Goal: Transaction & Acquisition: Purchase product/service

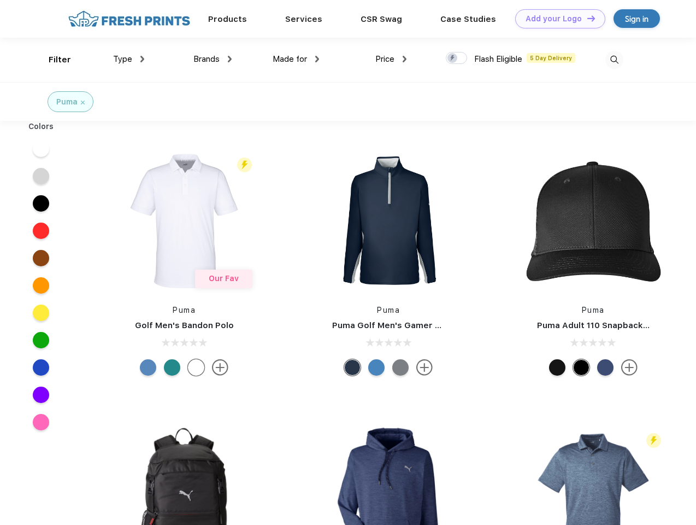
click at [556, 19] on link "Add your Logo Design Tool" at bounding box center [560, 18] width 90 height 19
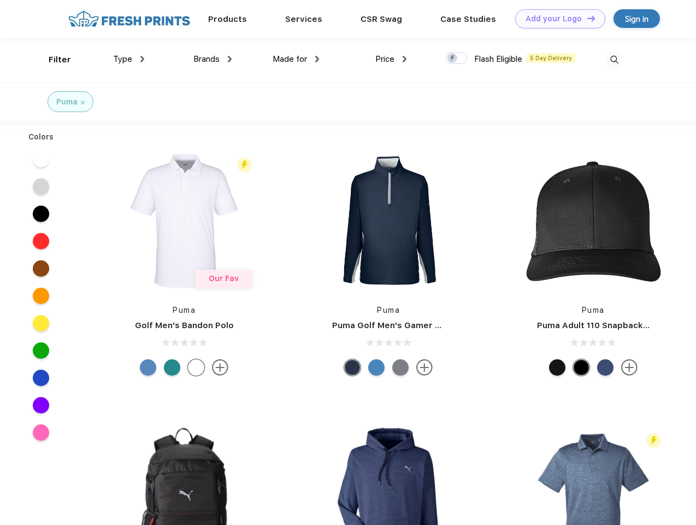
click at [0, 0] on div "Design Tool" at bounding box center [0, 0] width 0 height 0
click at [587, 18] on link "Add your Logo Design Tool" at bounding box center [560, 18] width 90 height 19
click at [52, 60] on div "Filter" at bounding box center [60, 60] width 22 height 13
click at [129, 59] on span "Type" at bounding box center [122, 59] width 19 height 10
click at [213, 59] on span "Brands" at bounding box center [207, 59] width 26 height 10
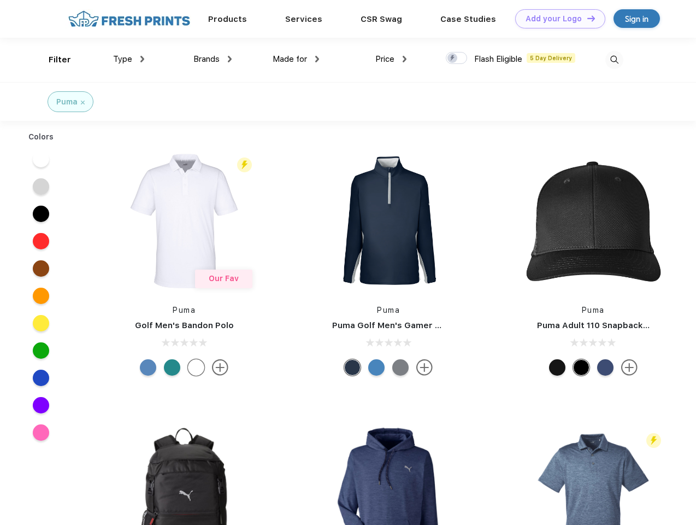
click at [296, 59] on span "Made for" at bounding box center [290, 59] width 34 height 10
click at [391, 59] on span "Price" at bounding box center [385, 59] width 19 height 10
click at [457, 58] on div at bounding box center [456, 58] width 21 height 12
click at [453, 58] on input "checkbox" at bounding box center [449, 54] width 7 height 7
click at [614, 60] on img at bounding box center [615, 60] width 18 height 18
